Goal: Information Seeking & Learning: Learn about a topic

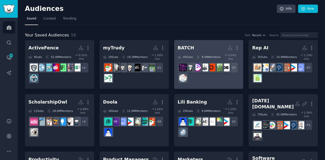
click at [203, 73] on div "+ 37" at bounding box center [209, 72] width 62 height 21
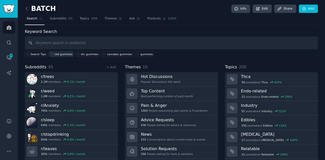
click at [66, 54] on div "cbd gummies" at bounding box center [63, 55] width 18 height 4
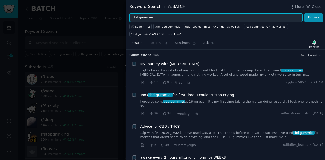
click at [143, 17] on input "cbd gummies" at bounding box center [215, 17] width 173 height 9
click at [304, 13] on button "Browse" at bounding box center [313, 17] width 19 height 9
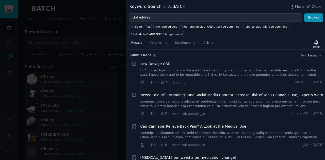
click at [218, 69] on link "Hi All , I am looking for a low dosage CBD edible for my grandmother who has ha…" at bounding box center [231, 73] width 183 height 9
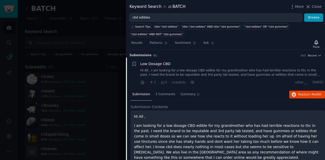
scroll to position [8, 0]
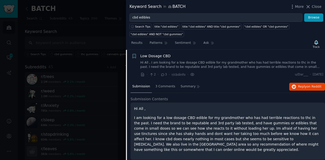
click at [218, 68] on link "Hi All , I am looking for a low dosage CBD edible for my grandmother who has ha…" at bounding box center [231, 65] width 183 height 9
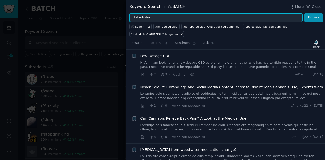
click at [144, 15] on input "cbd edibles" at bounding box center [215, 17] width 173 height 9
click at [143, 16] on input "cbd edibles" at bounding box center [215, 17] width 173 height 9
type input "c"
type input "weed for sleep"
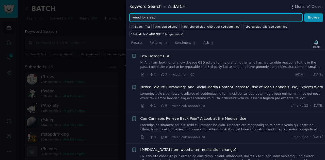
click at [304, 13] on button "Browse" at bounding box center [313, 17] width 19 height 9
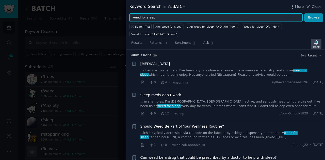
click at [316, 40] on icon "button" at bounding box center [316, 42] width 4 height 4
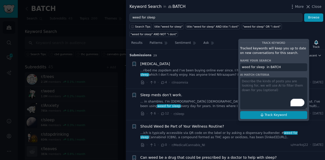
click at [263, 113] on icon at bounding box center [262, 115] width 4 height 4
type input "weed for sleep in BATCH"
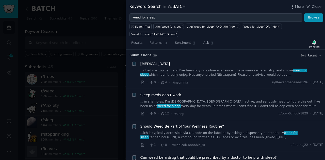
click at [210, 69] on link "...ribed me zopidem and I’ve been buying online ever since. I have weeks where …" at bounding box center [231, 73] width 183 height 9
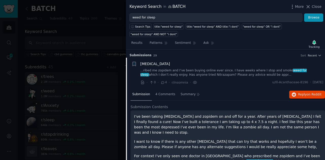
scroll to position [8, 0]
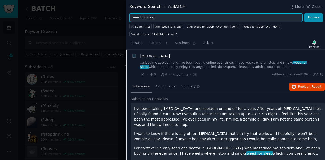
click at [152, 16] on input "weed for sleep" at bounding box center [215, 17] width 173 height 9
click at [304, 13] on button "Browse" at bounding box center [313, 17] width 19 height 9
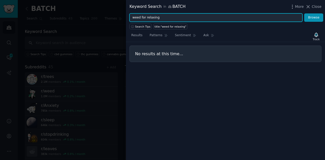
click at [150, 16] on input "weed for relaxing" at bounding box center [215, 17] width 173 height 9
type input "w"
